Goal: Check status: Check status

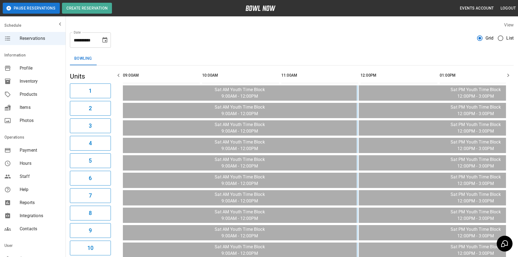
scroll to position [0, 814]
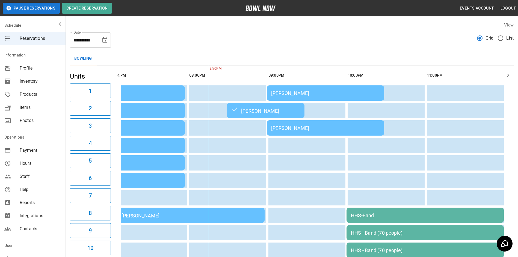
click at [363, 128] on div "[PERSON_NAME]" at bounding box center [325, 128] width 109 height 6
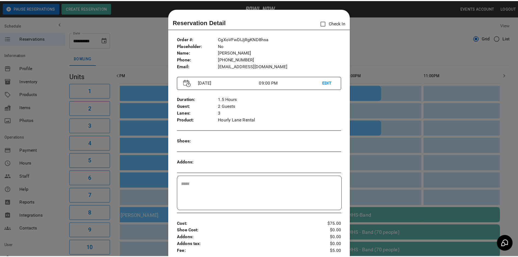
scroll to position [9, 0]
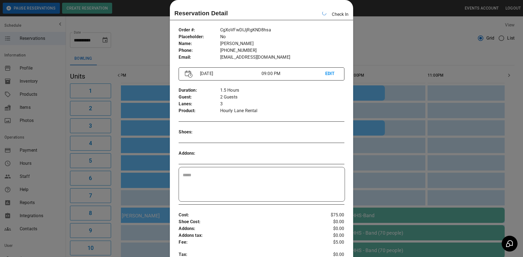
drag, startPoint x: 377, startPoint y: 40, endPoint x: 378, endPoint y: 37, distance: 3.0
click at [375, 39] on div at bounding box center [261, 128] width 523 height 257
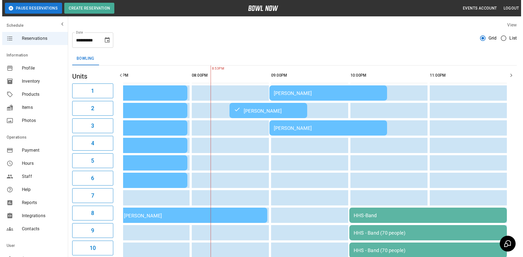
scroll to position [0, 810]
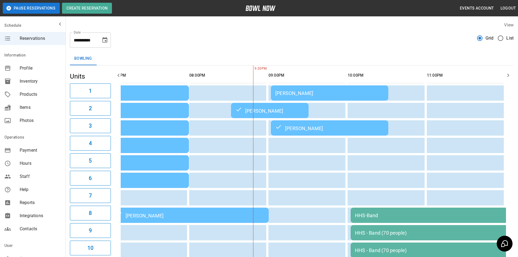
click at [365, 95] on div "[PERSON_NAME]" at bounding box center [329, 93] width 109 height 6
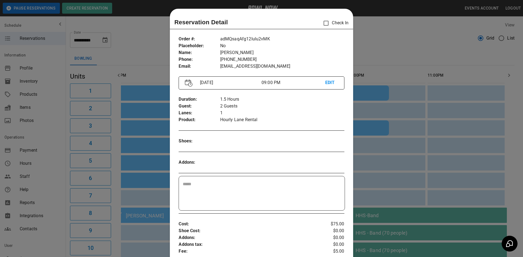
scroll to position [9, 0]
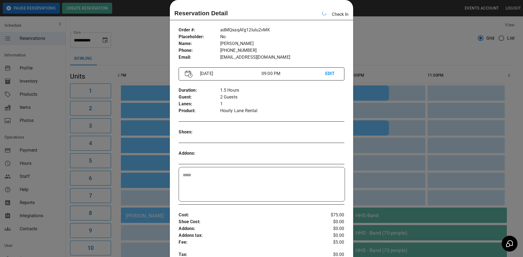
click at [379, 23] on div at bounding box center [261, 128] width 523 height 257
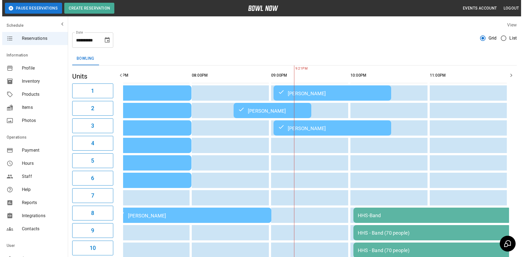
scroll to position [0, 797]
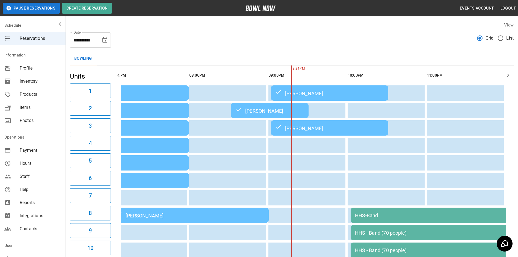
click at [348, 125] on td "[PERSON_NAME]" at bounding box center [330, 128] width 118 height 15
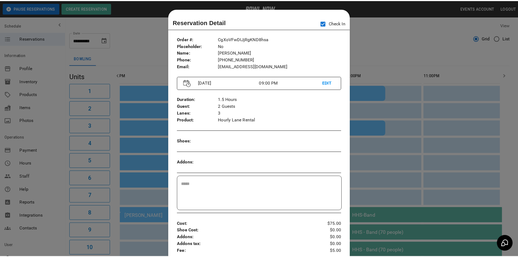
scroll to position [9, 0]
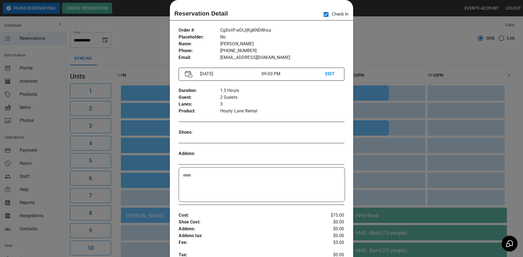
click at [381, 60] on div at bounding box center [261, 128] width 523 height 257
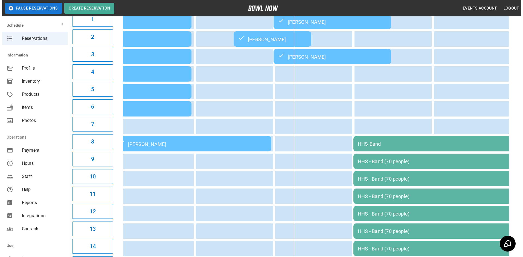
scroll to position [137, 0]
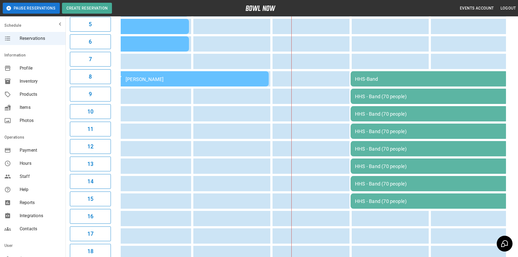
click at [408, 164] on td "HHS - Band (70 people)" at bounding box center [429, 166] width 157 height 15
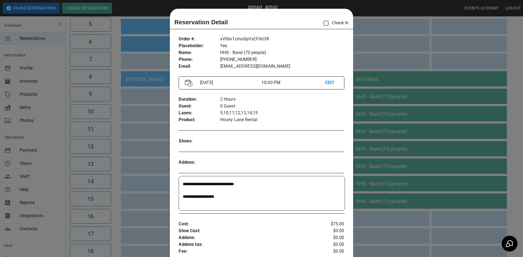
scroll to position [9, 0]
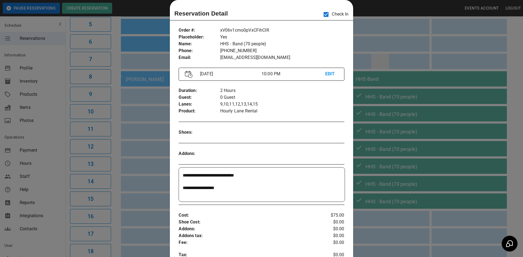
click at [387, 59] on div at bounding box center [261, 128] width 523 height 257
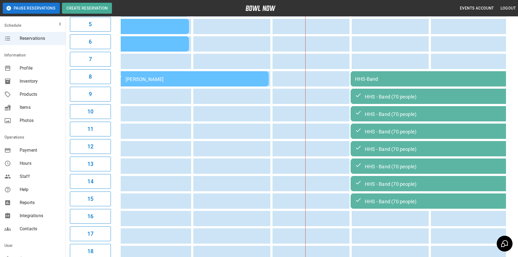
click at [381, 81] on div "HHS-Band" at bounding box center [429, 79] width 149 height 6
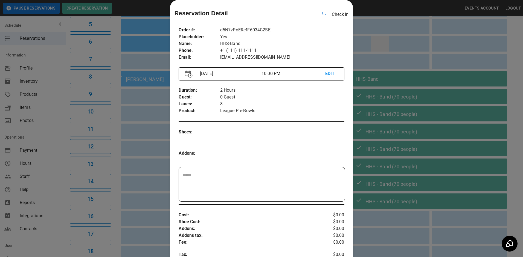
click at [385, 47] on div at bounding box center [261, 128] width 523 height 257
